Goal: Task Accomplishment & Management: Use online tool/utility

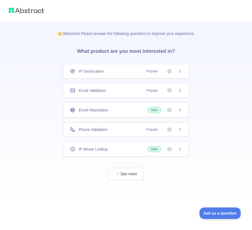
click at [118, 85] on div "Email Validation Popular" at bounding box center [126, 90] width 126 height 15
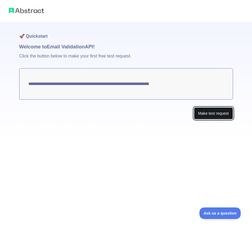
click at [210, 115] on button "Make test request" at bounding box center [213, 113] width 39 height 12
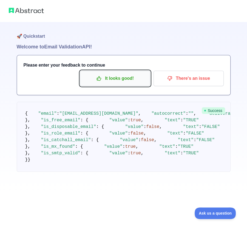
click at [137, 76] on p "It looks good!" at bounding box center [115, 78] width 62 height 9
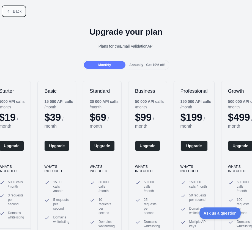
click at [15, 9] on span "Back" at bounding box center [17, 11] width 9 height 4
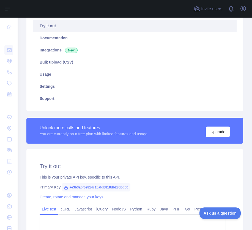
scroll to position [82, 0]
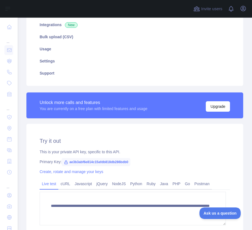
click at [118, 161] on span "ae3b3abf6e814c15afdb818db286bdb0" at bounding box center [96, 162] width 69 height 8
copy span "ae3b3abf6e814c15afdb818db286bdb0"
